Goal: Information Seeking & Learning: Learn about a topic

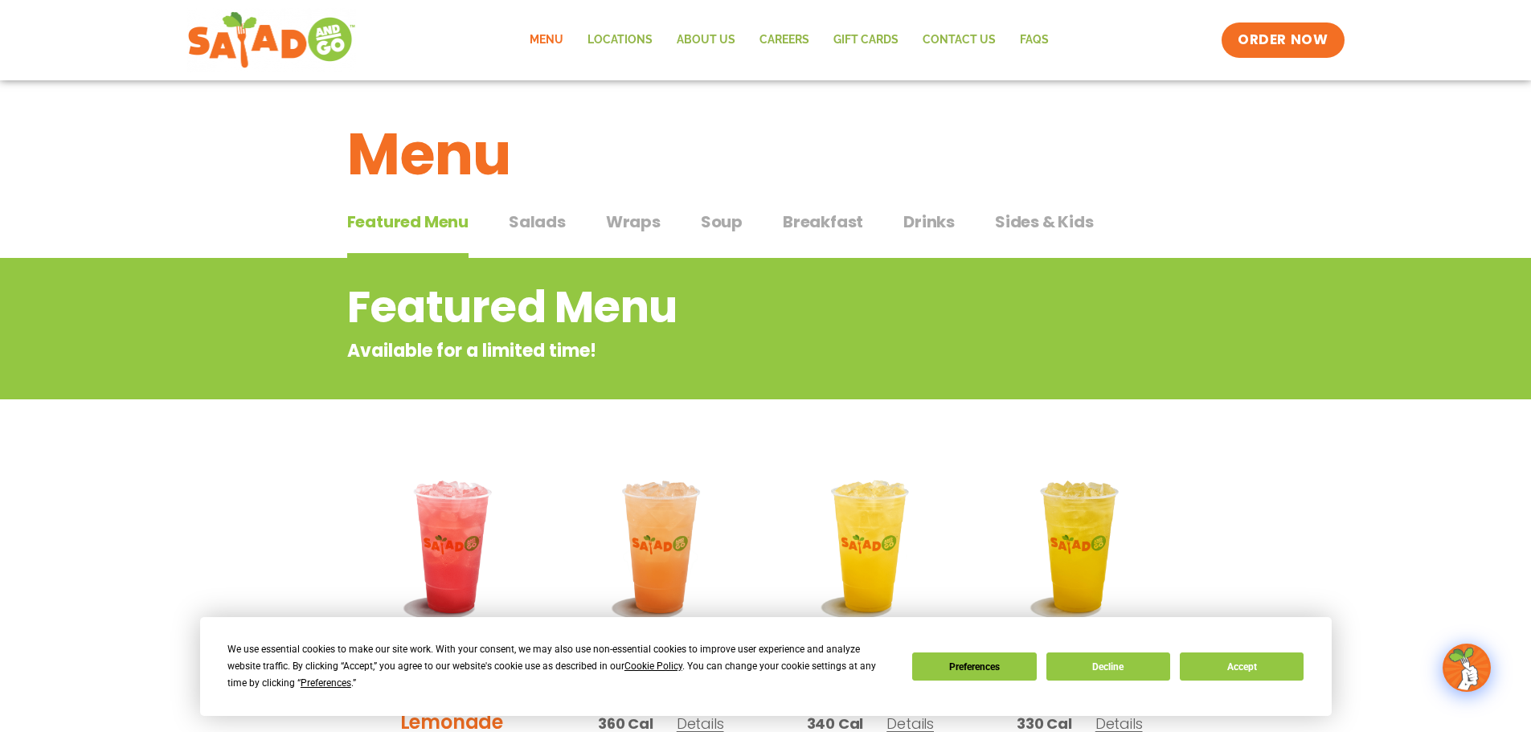
click at [544, 219] on span "Salads" at bounding box center [537, 222] width 57 height 24
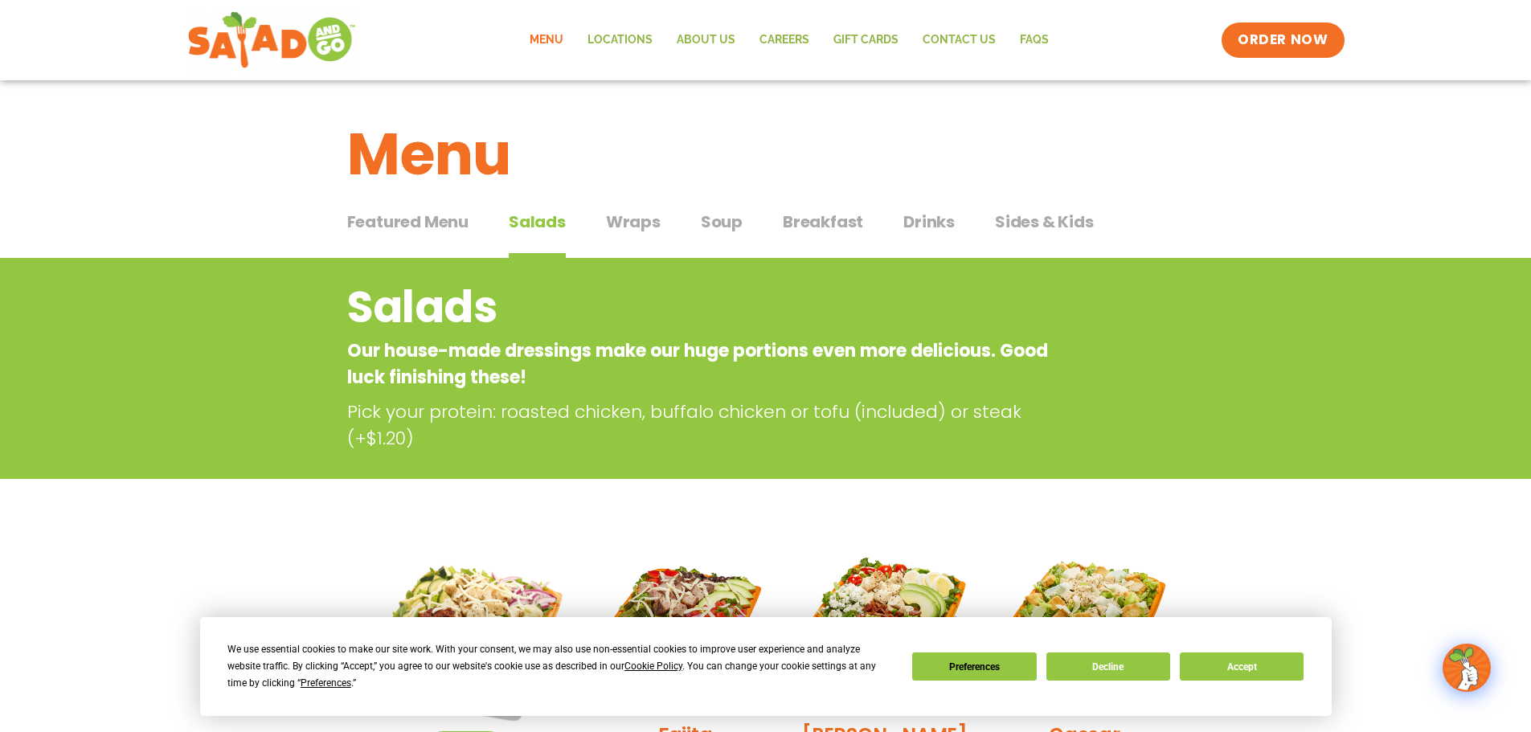
click at [627, 223] on span "Wraps" at bounding box center [633, 222] width 55 height 24
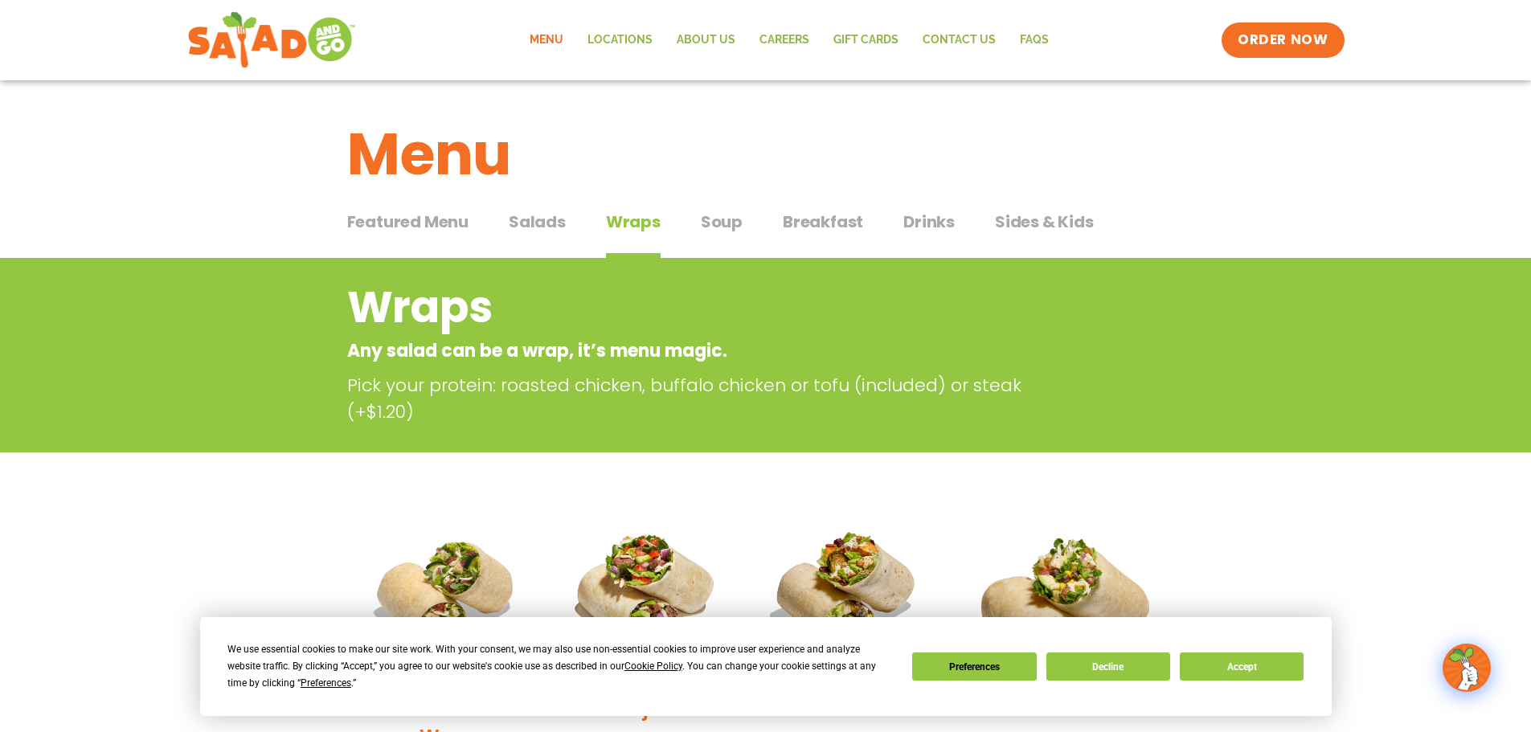
click at [721, 219] on span "Soup" at bounding box center [722, 222] width 42 height 24
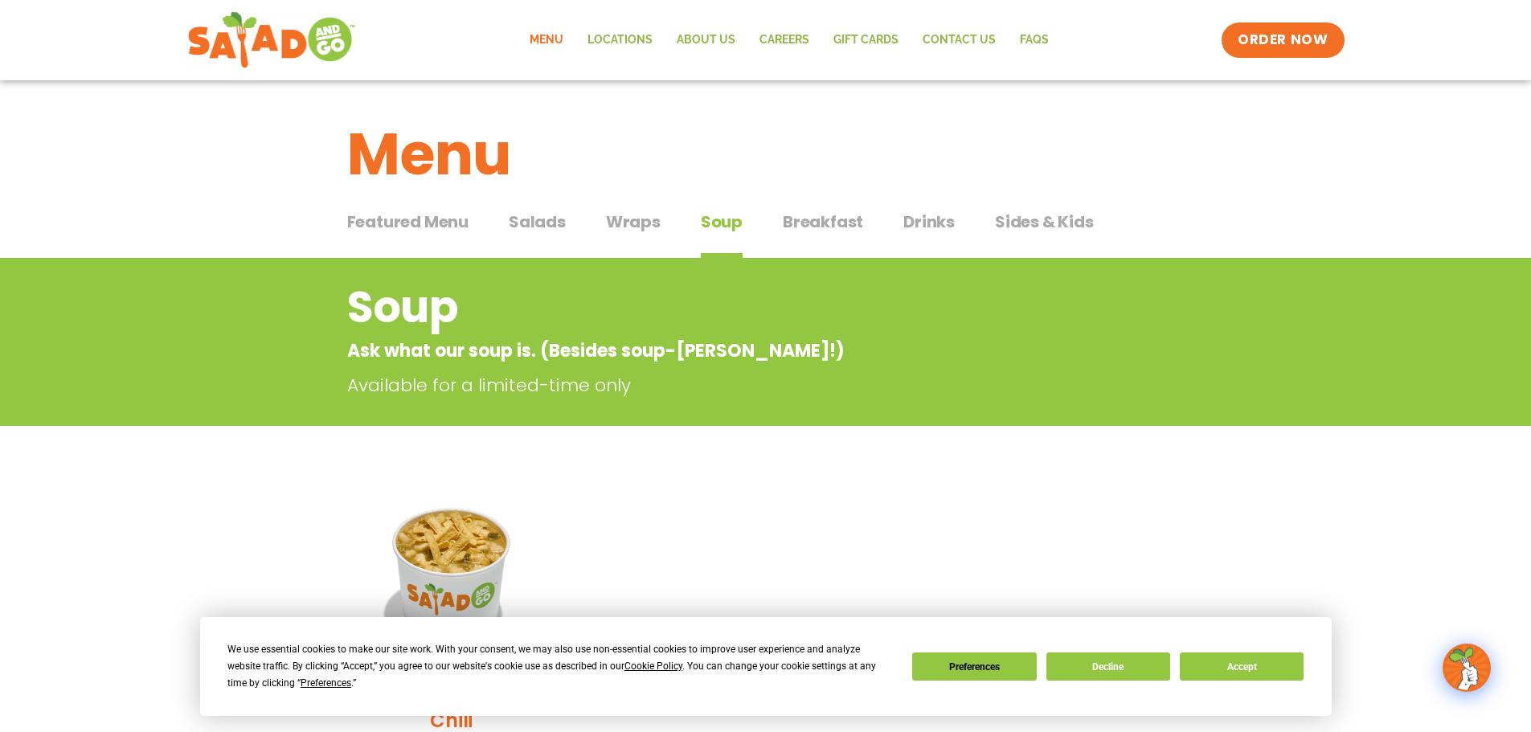
click at [788, 223] on span "Breakfast" at bounding box center [823, 222] width 80 height 24
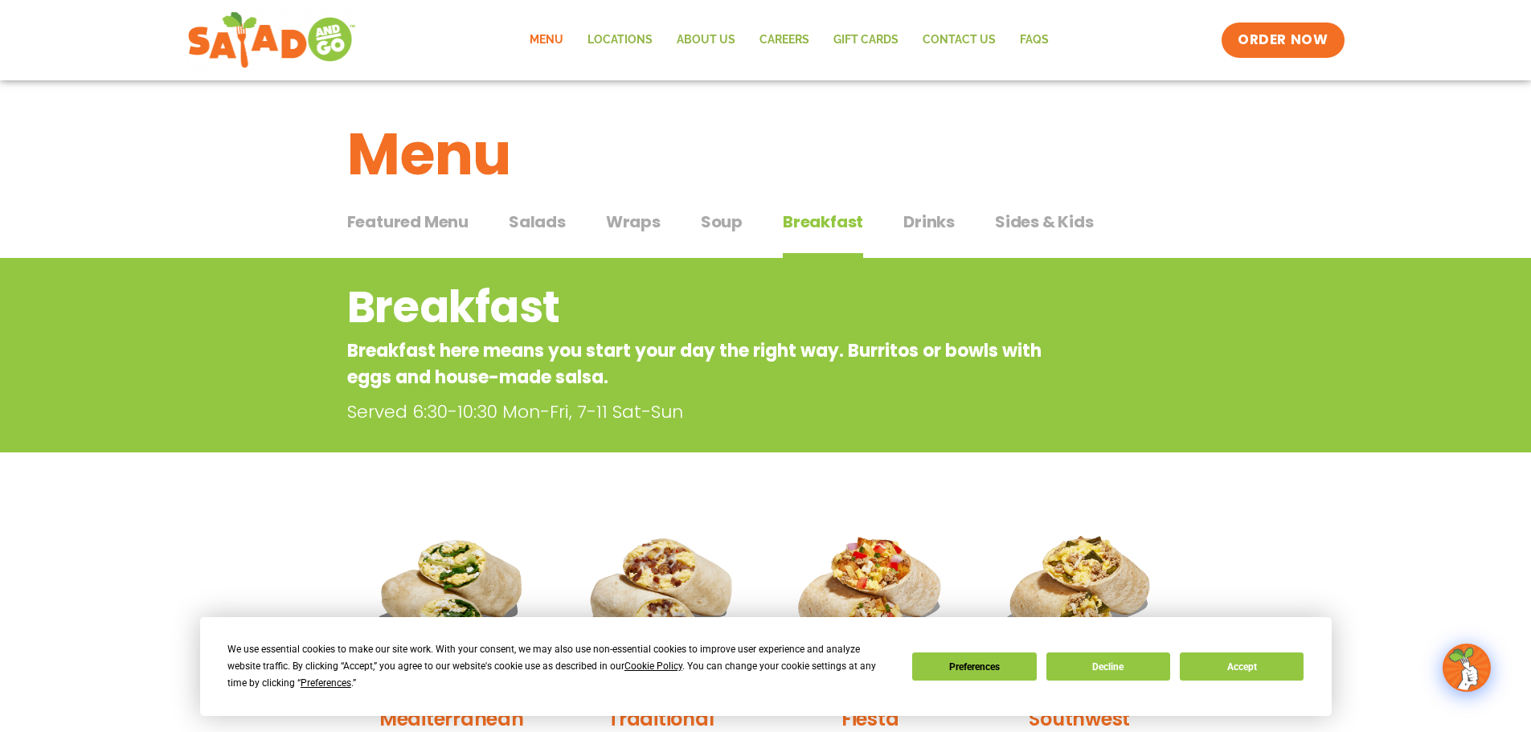
click at [912, 231] on span "Drinks" at bounding box center [928, 222] width 51 height 24
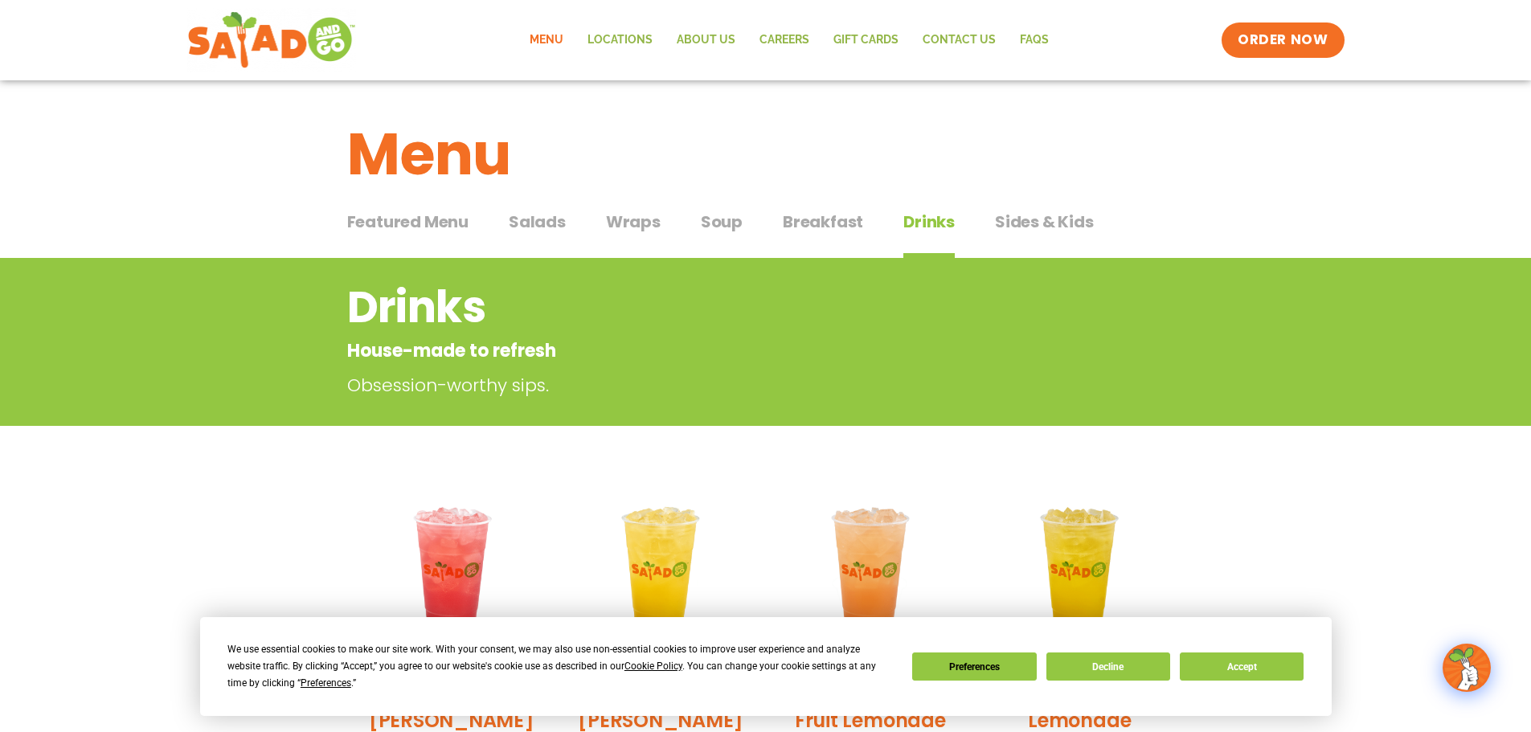
click at [1014, 224] on span "Sides & Kids" at bounding box center [1044, 222] width 99 height 24
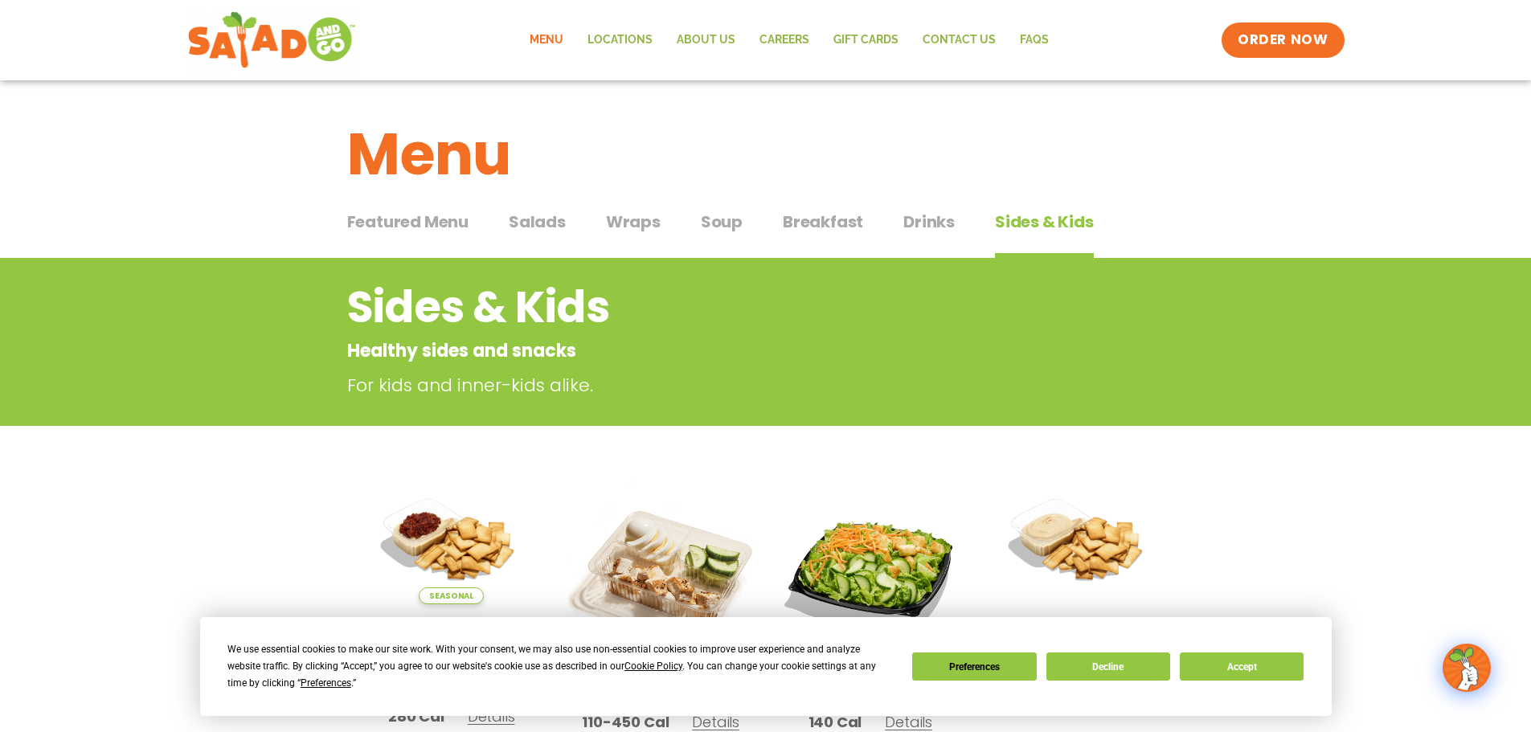
click at [540, 218] on span "Salads" at bounding box center [537, 222] width 57 height 24
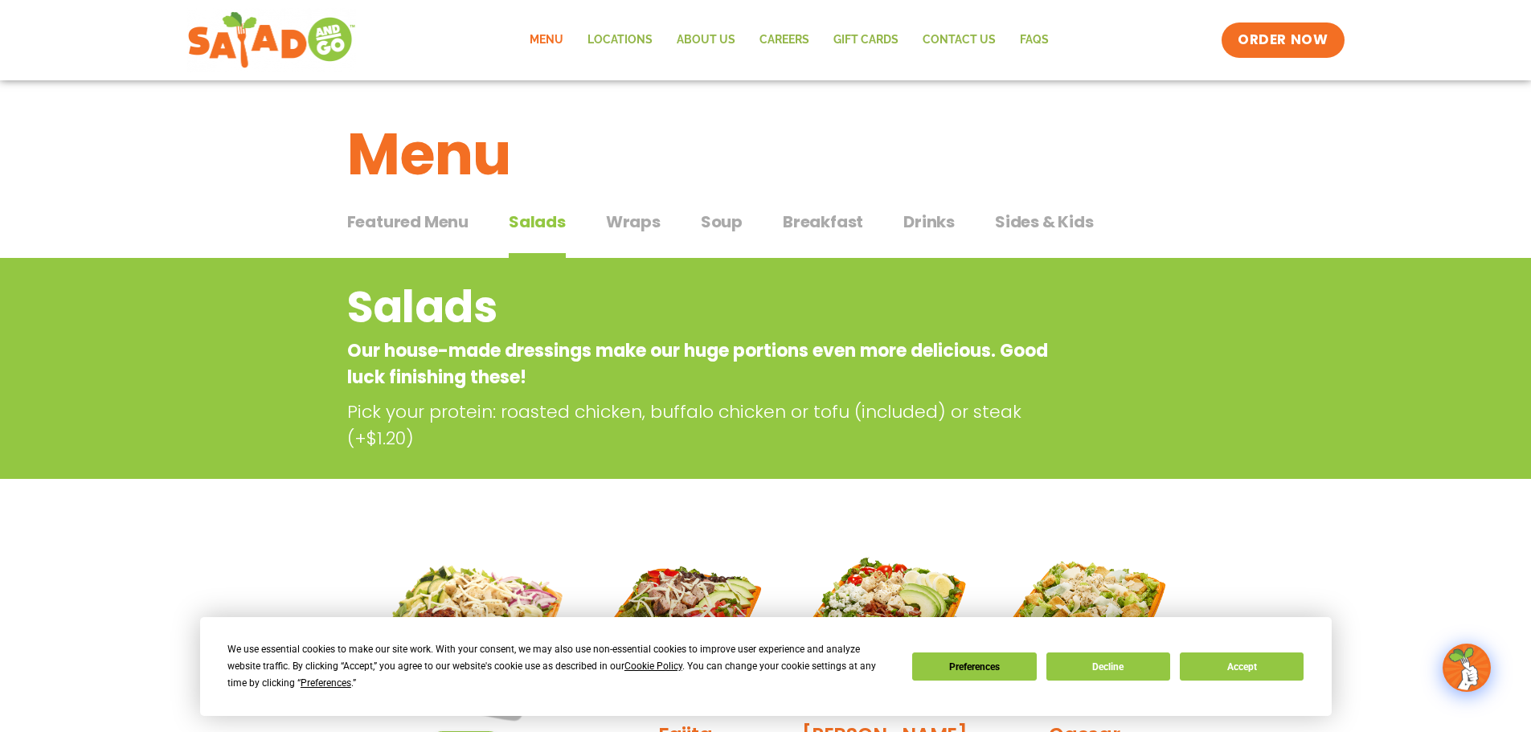
click at [426, 217] on span "Featured Menu" at bounding box center [407, 222] width 121 height 24
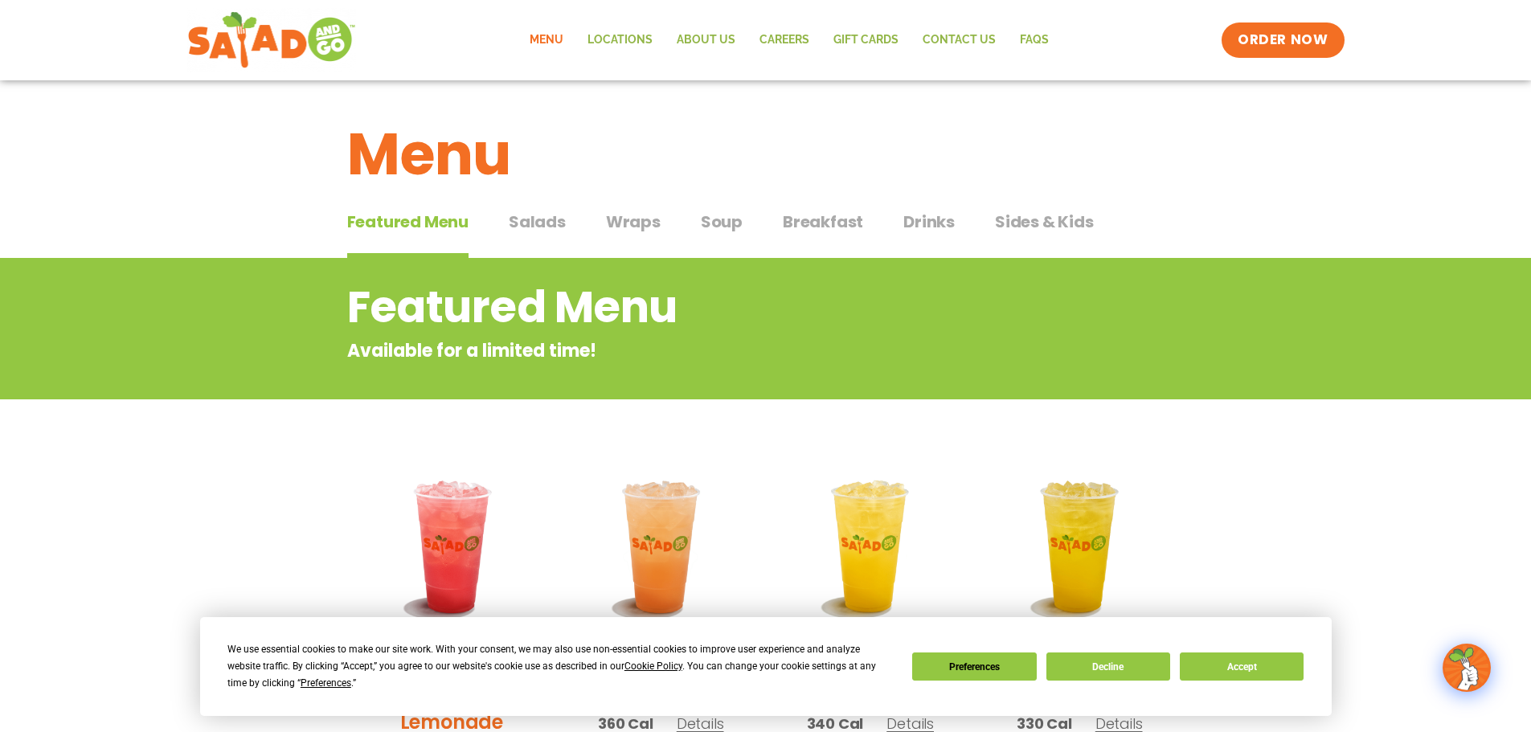
click at [507, 228] on div "Featured Menu Featured Menu Salads Salads Wraps Wraps Soup Soup Breakfast Break…" at bounding box center [765, 231] width 837 height 55
click at [561, 216] on span "Salads" at bounding box center [537, 222] width 57 height 24
